Goal: Transaction & Acquisition: Purchase product/service

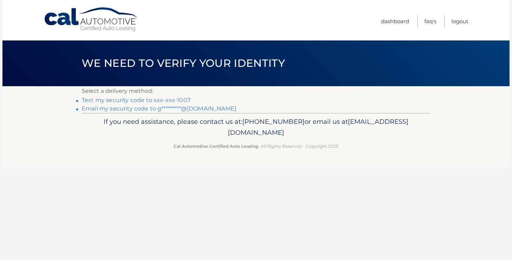
click at [159, 101] on link "Text my security code to xxx-xxx-1007" at bounding box center [136, 100] width 109 height 7
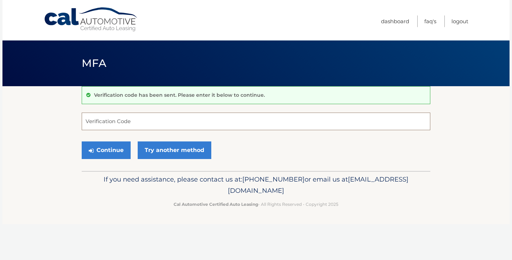
click at [141, 117] on input "Verification Code" at bounding box center [256, 122] width 348 height 18
type input "600452"
click at [107, 152] on button "Continue" at bounding box center [106, 150] width 49 height 18
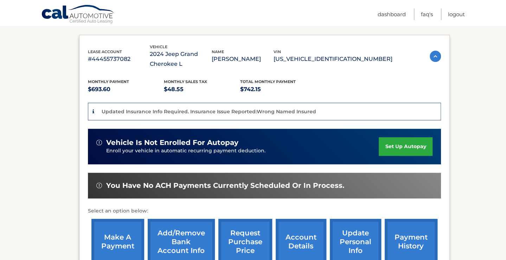
scroll to position [113, 0]
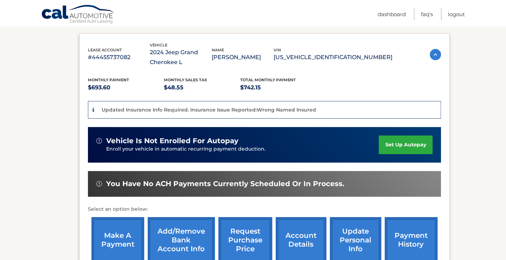
click at [115, 218] on link "make a payment" at bounding box center [117, 240] width 53 height 46
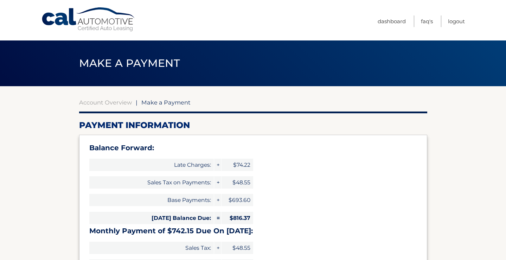
select select "Y2M5YTU0YmUtMGFkNC00Yzk4LThhNWMtMmY4MWJiN2I5YTAx"
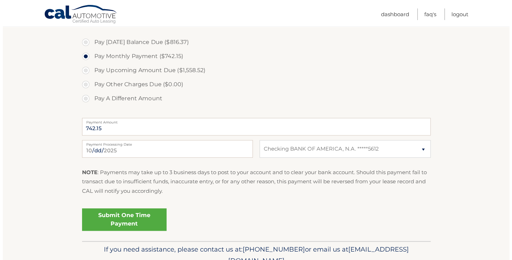
scroll to position [288, 0]
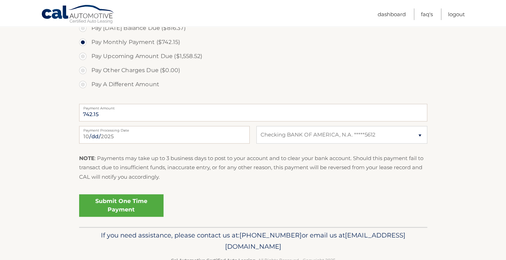
click at [128, 208] on link "Submit One Time Payment" at bounding box center [121, 205] width 84 height 23
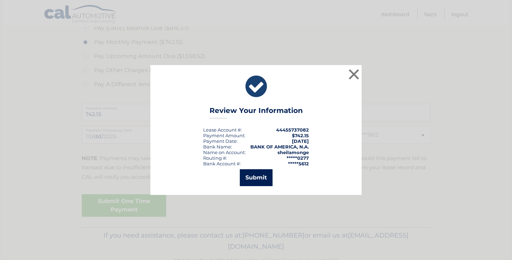
click at [267, 178] on button "Submit" at bounding box center [256, 177] width 33 height 17
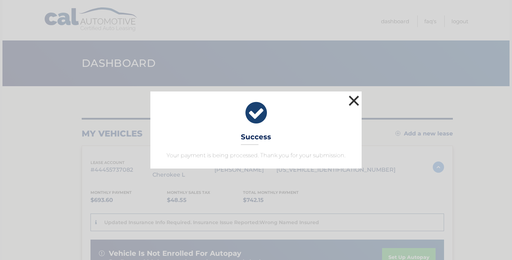
click at [351, 100] on button "×" at bounding box center [354, 101] width 14 height 14
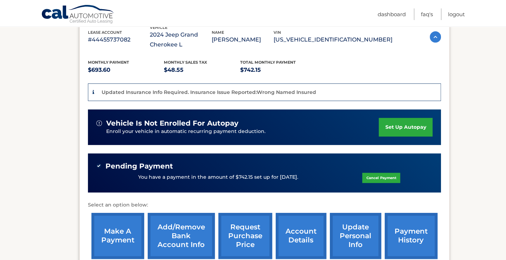
scroll to position [116, 0]
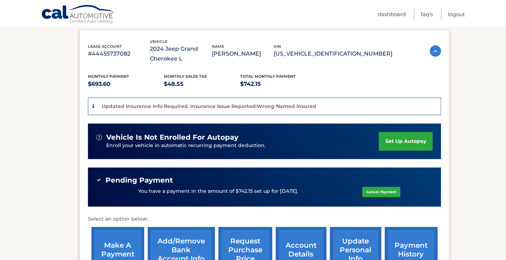
click at [336, 110] on div "Updated Insurance Info Required. Insurance Issue Reported:Wrong Named Insured" at bounding box center [264, 106] width 353 height 18
click at [92, 108] on div "Updated Insurance Info Required. Insurance Issue Reported:Wrong Named Insured" at bounding box center [264, 106] width 353 height 18
click at [245, 103] on p "Updated Insurance Info Required. Insurance Issue Reported:Wrong Named Insured" at bounding box center [209, 106] width 215 height 6
click at [459, 16] on link "Logout" at bounding box center [456, 14] width 17 height 12
